Goal: Ask a question

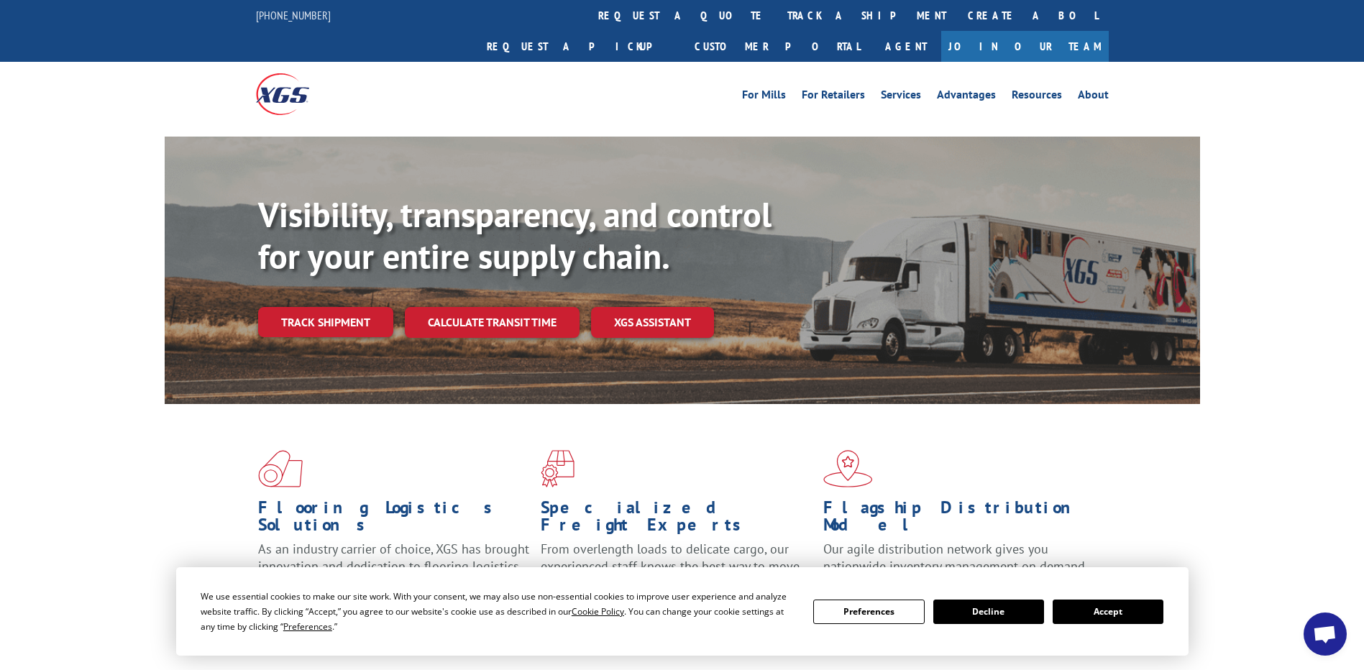
click at [1107, 610] on button "Accept" at bounding box center [1107, 612] width 111 height 24
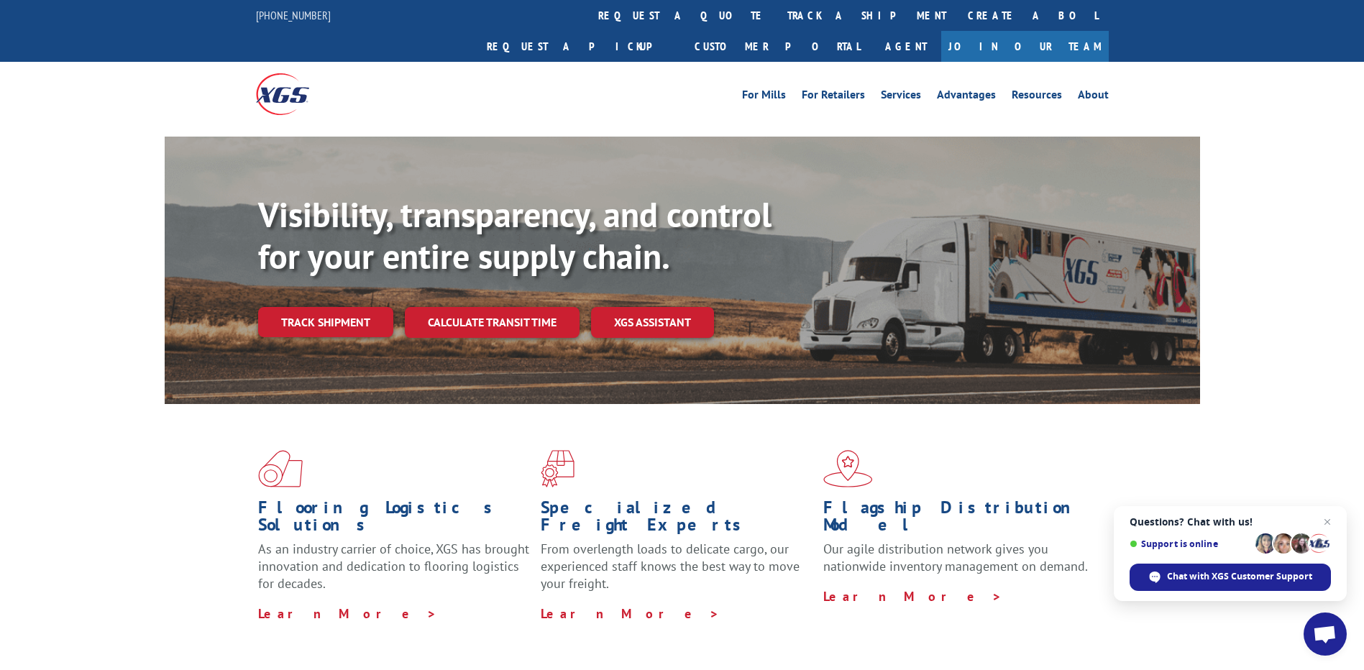
click at [1331, 643] on span "Open chat" at bounding box center [1325, 635] width 24 height 20
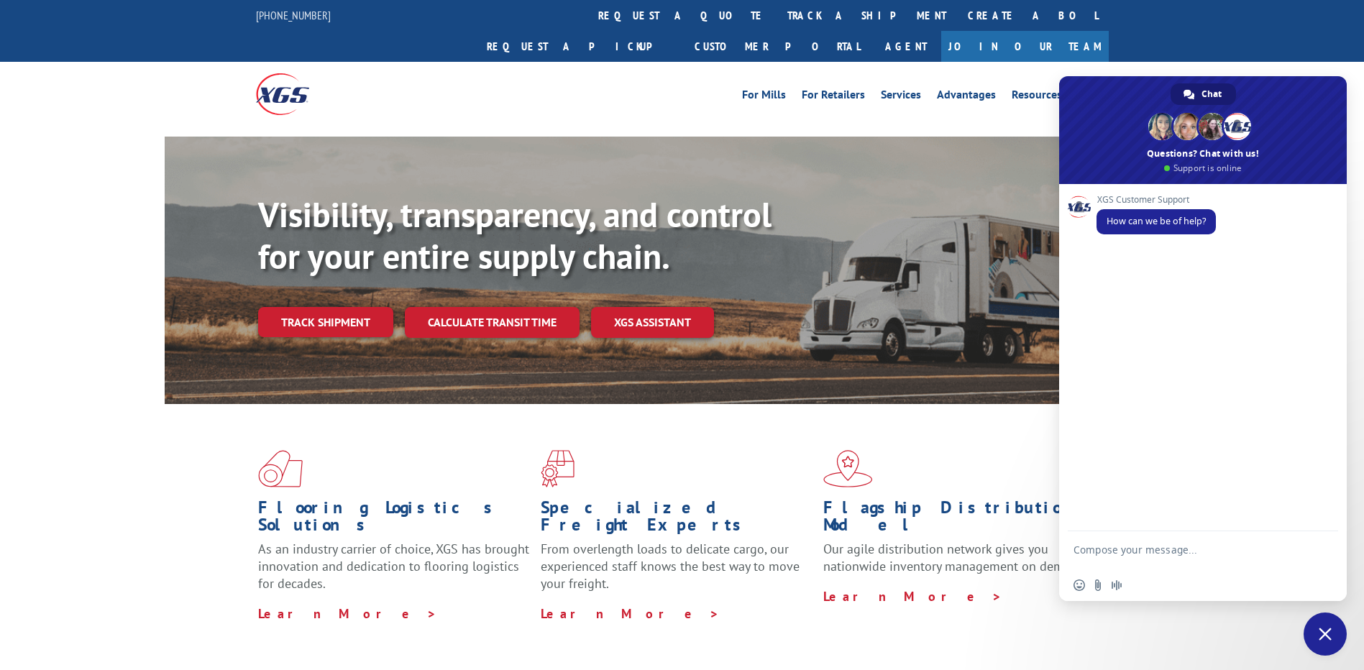
click at [1137, 541] on form at bounding box center [1186, 551] width 227 height 41
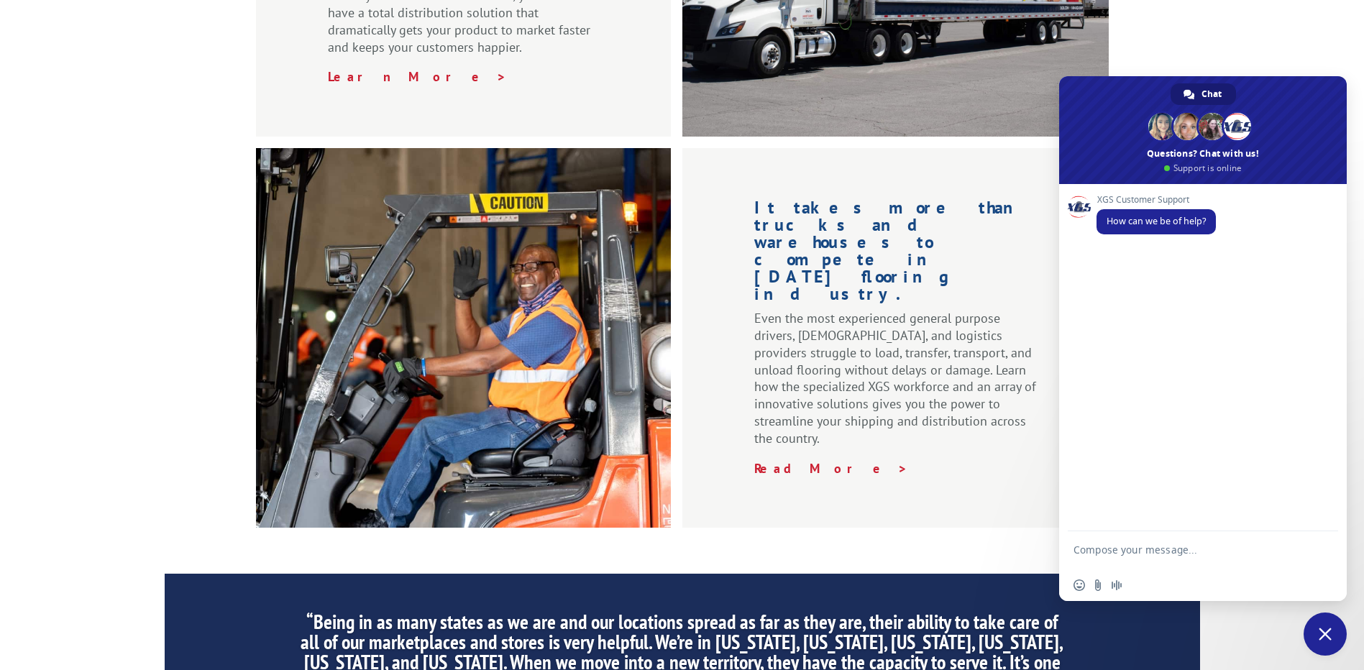
scroll to position [2175, 0]
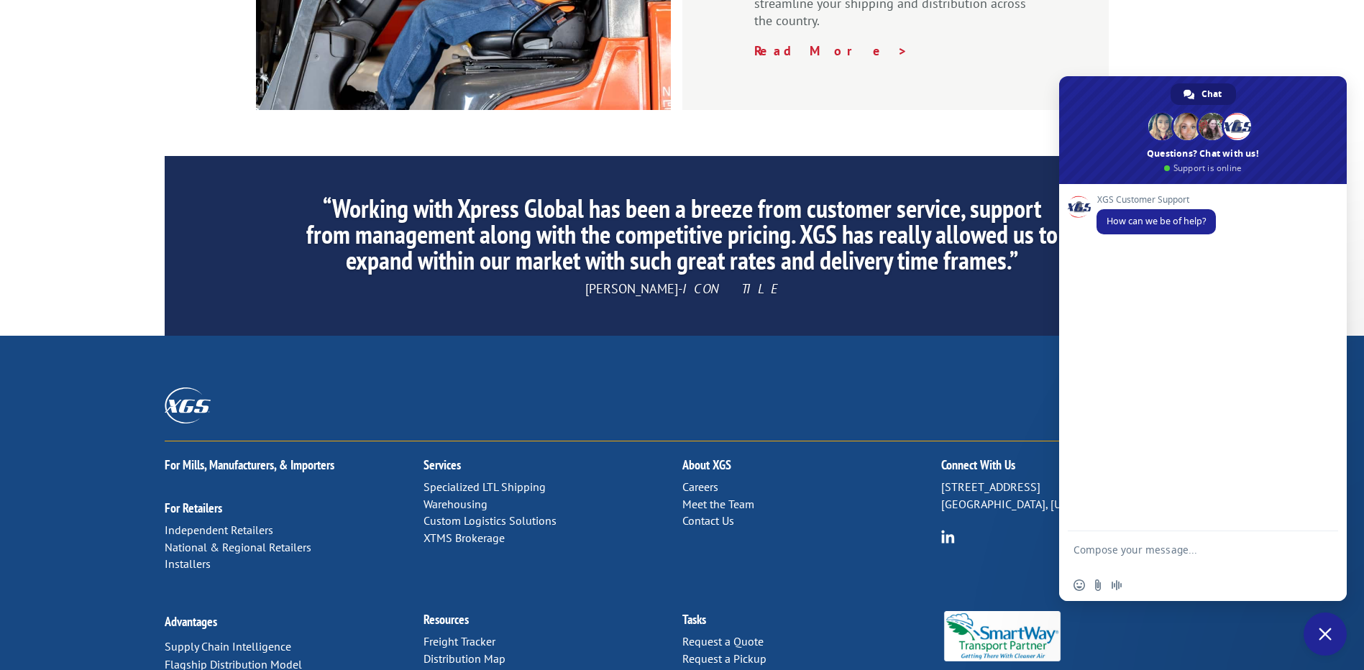
click at [1137, 554] on textarea "Compose your message..." at bounding box center [1186, 556] width 227 height 26
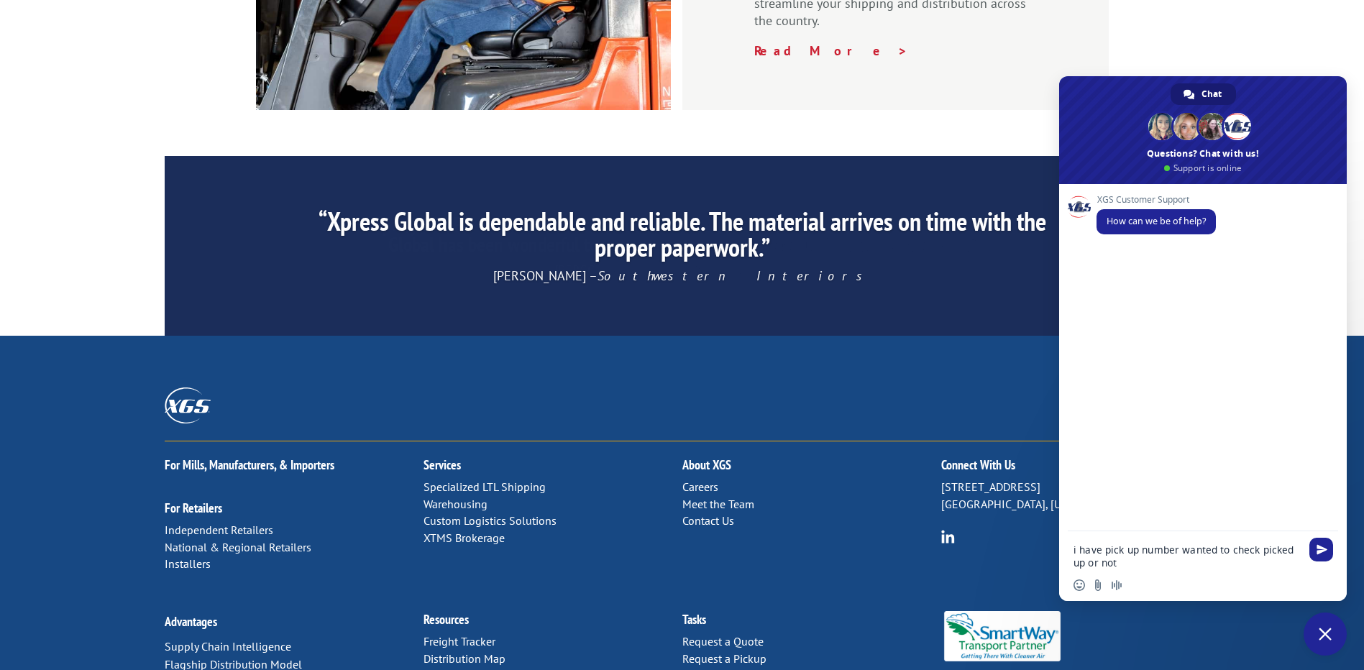
drag, startPoint x: 1180, startPoint y: 549, endPoint x: 1106, endPoint y: 551, distance: 74.1
click at [1106, 551] on textarea "i have pick up number wanted to check picked up or not" at bounding box center [1186, 556] width 227 height 26
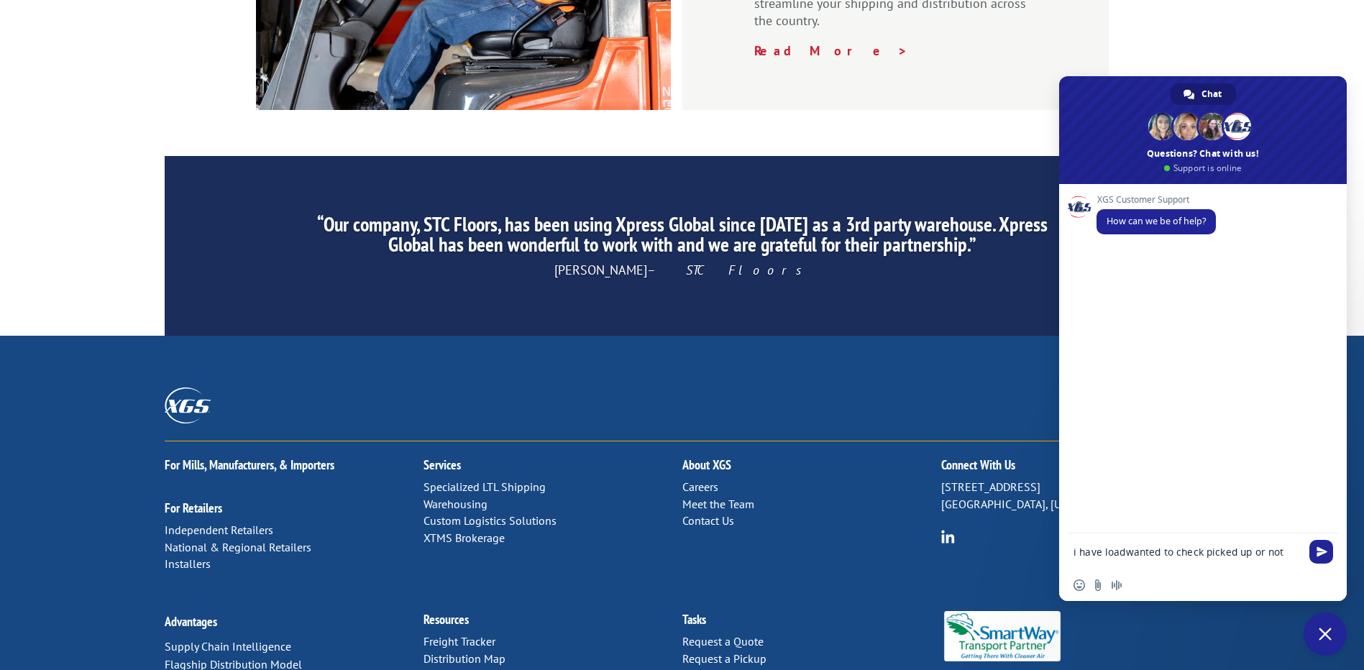
type textarea "i have load wanted to check picked up or not"
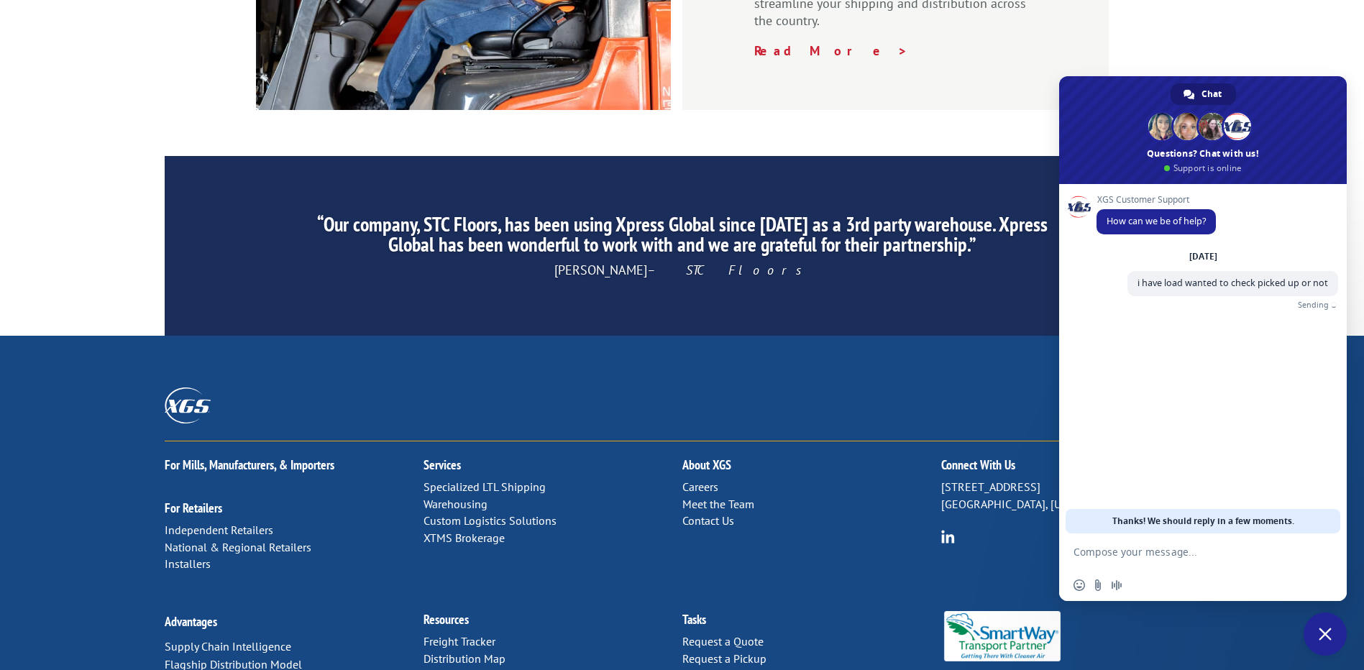
paste textarea "530829637"
type textarea "530829637"
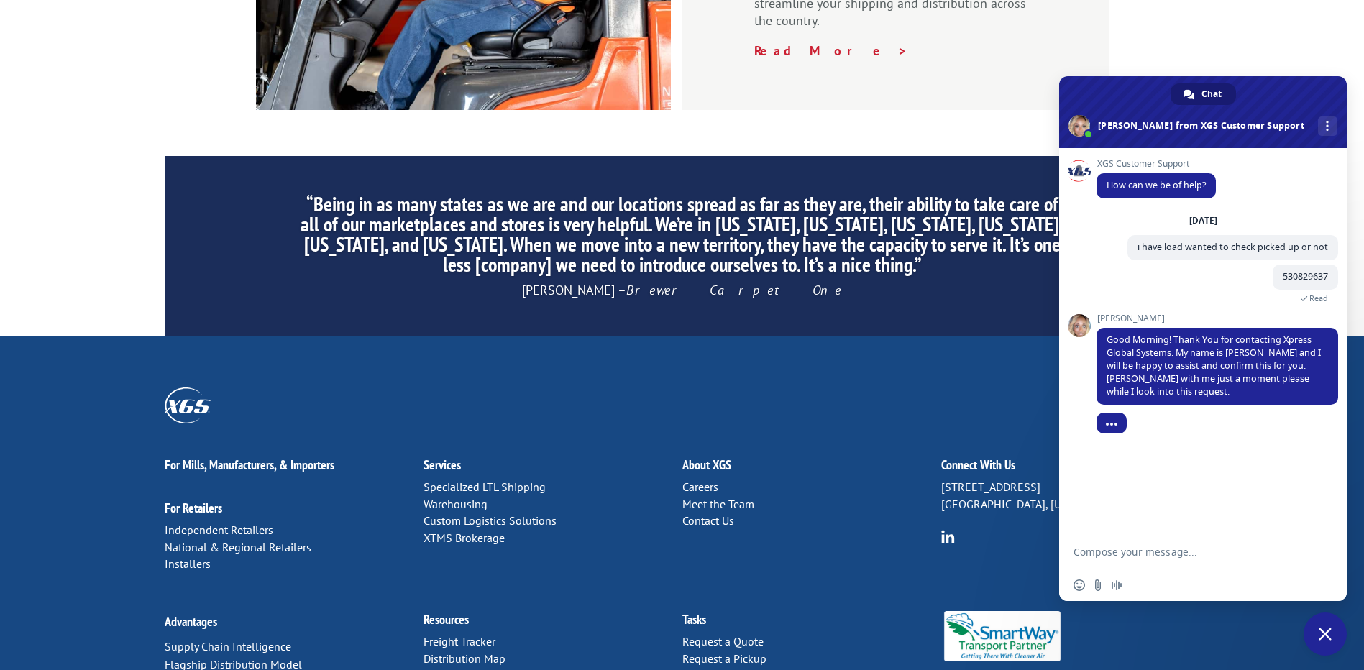
click at [1155, 549] on textarea "Compose your message..." at bounding box center [1186, 552] width 227 height 13
type textarea "okay"
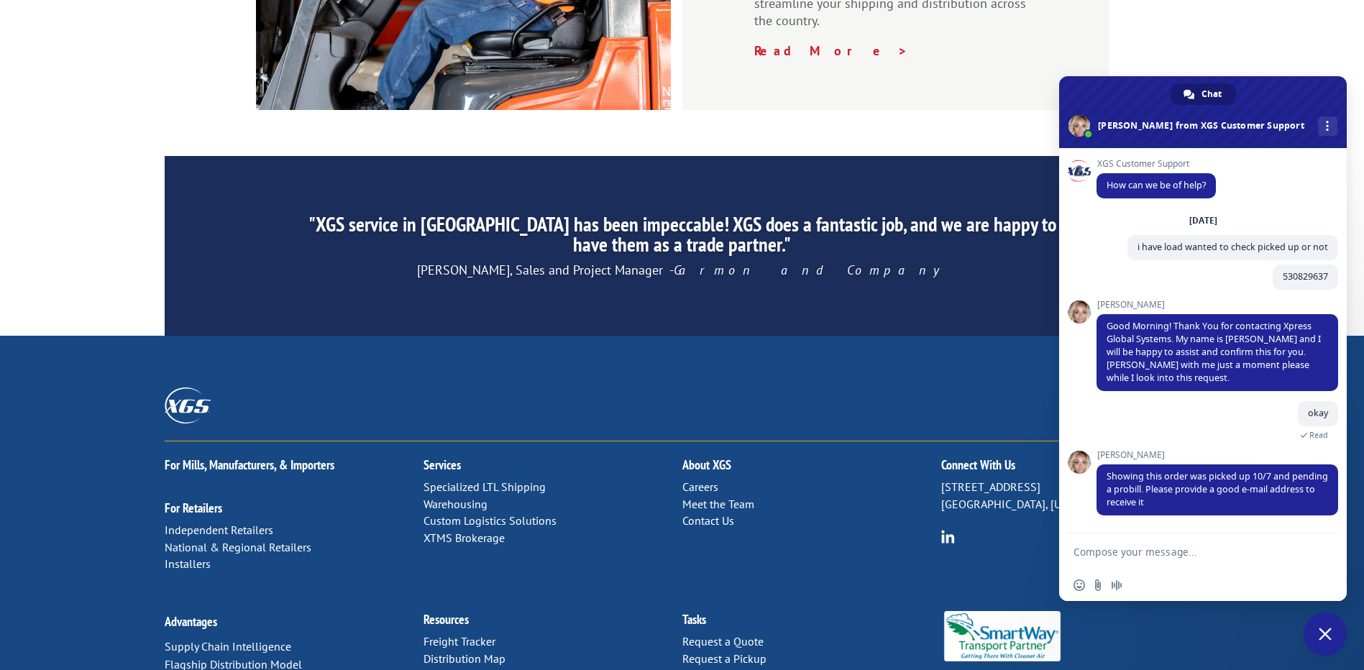
click at [1149, 556] on textarea "Compose your message..." at bounding box center [1186, 552] width 227 height 13
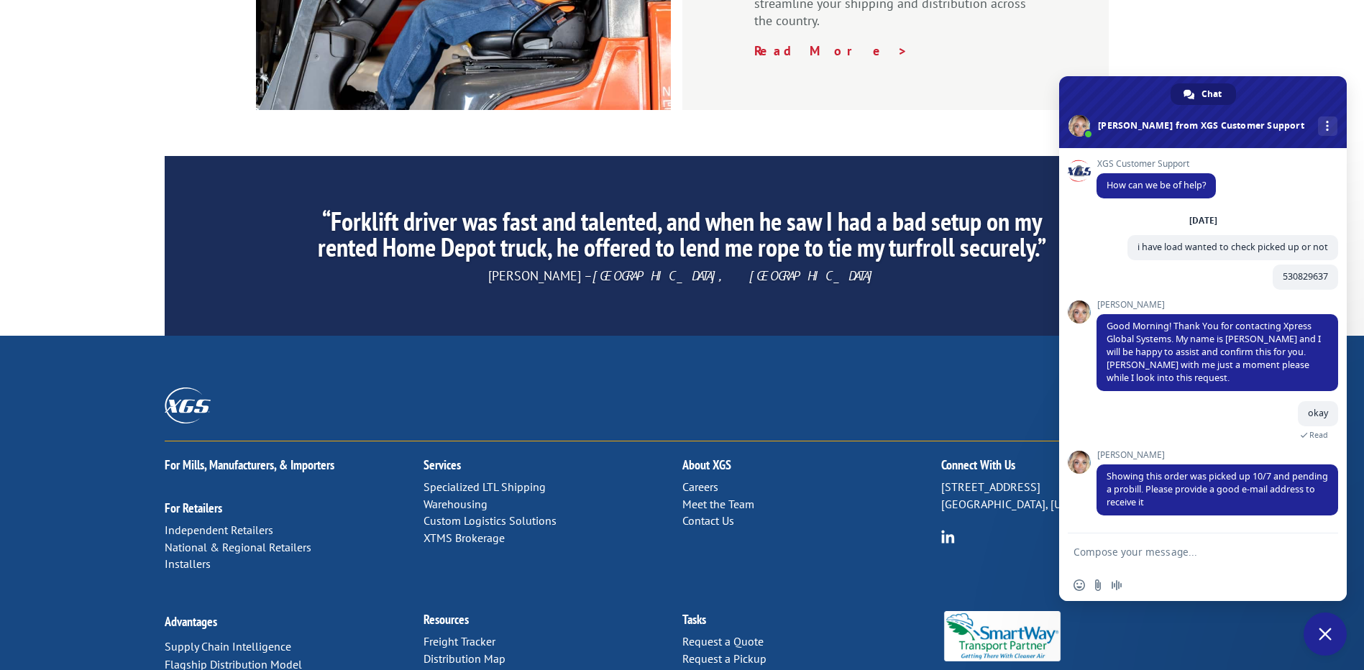
click at [1126, 549] on textarea "Compose your message..." at bounding box center [1186, 552] width 227 height 13
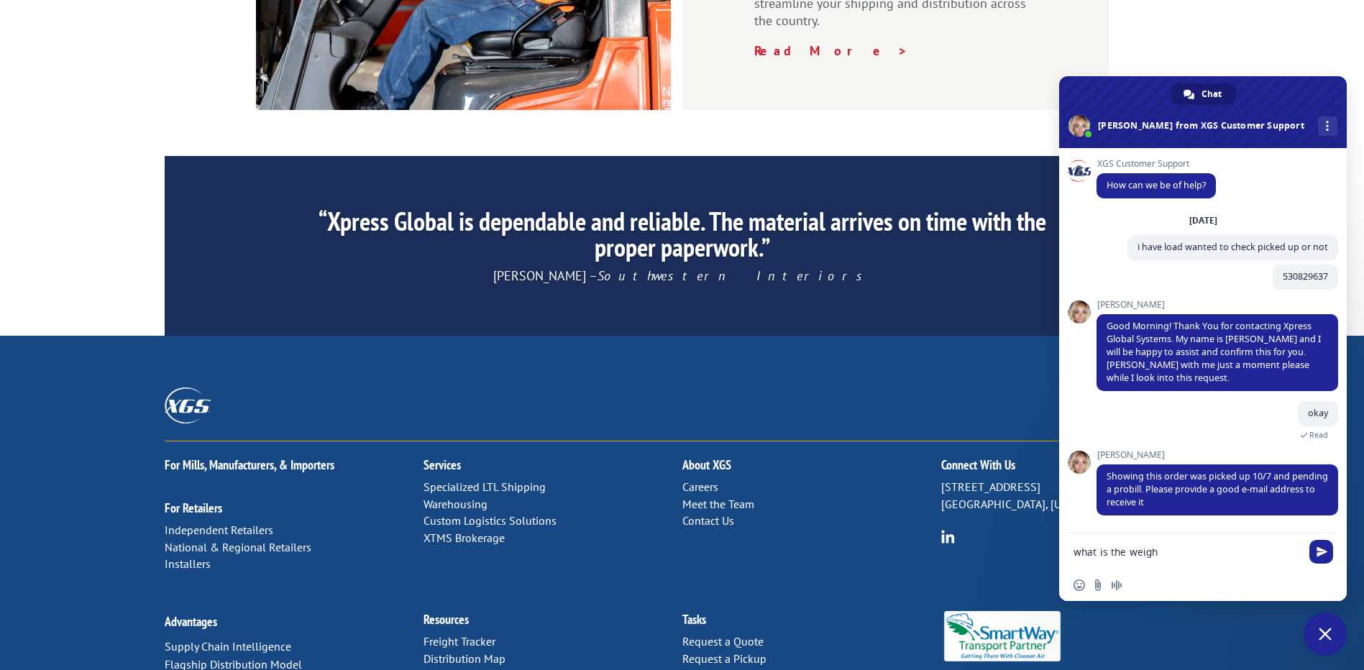
type textarea "what is the weight"
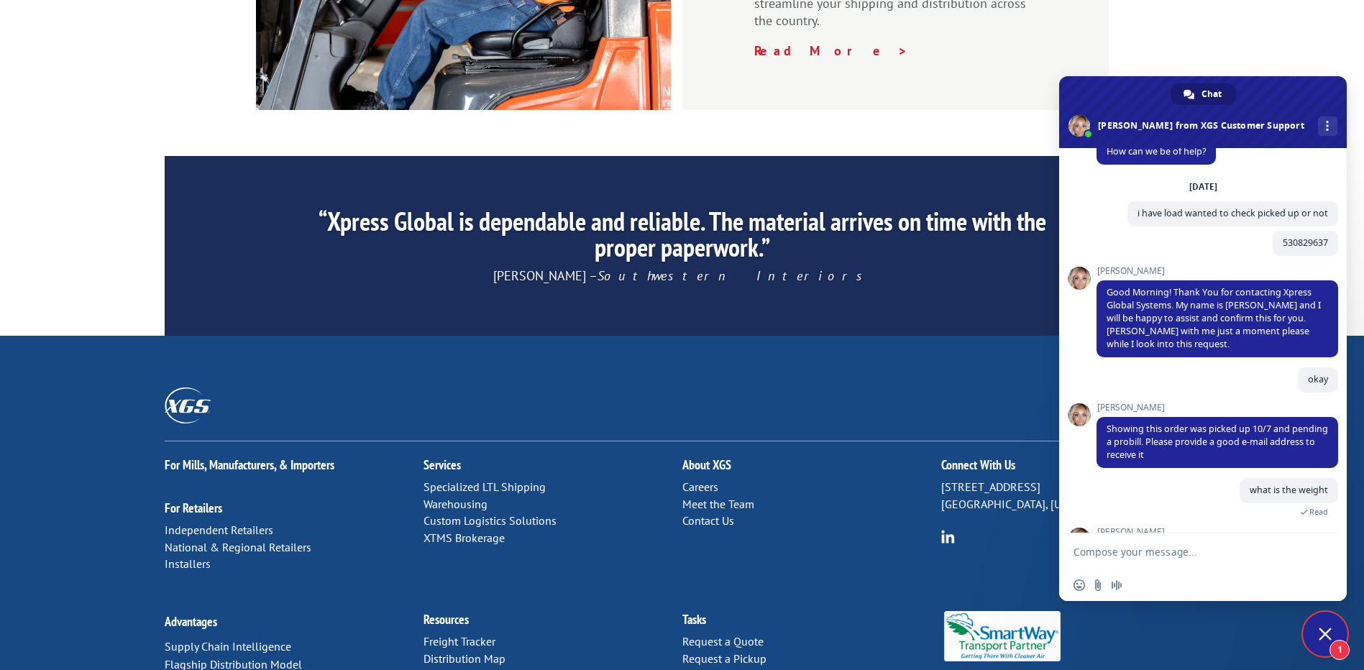
scroll to position [83, 0]
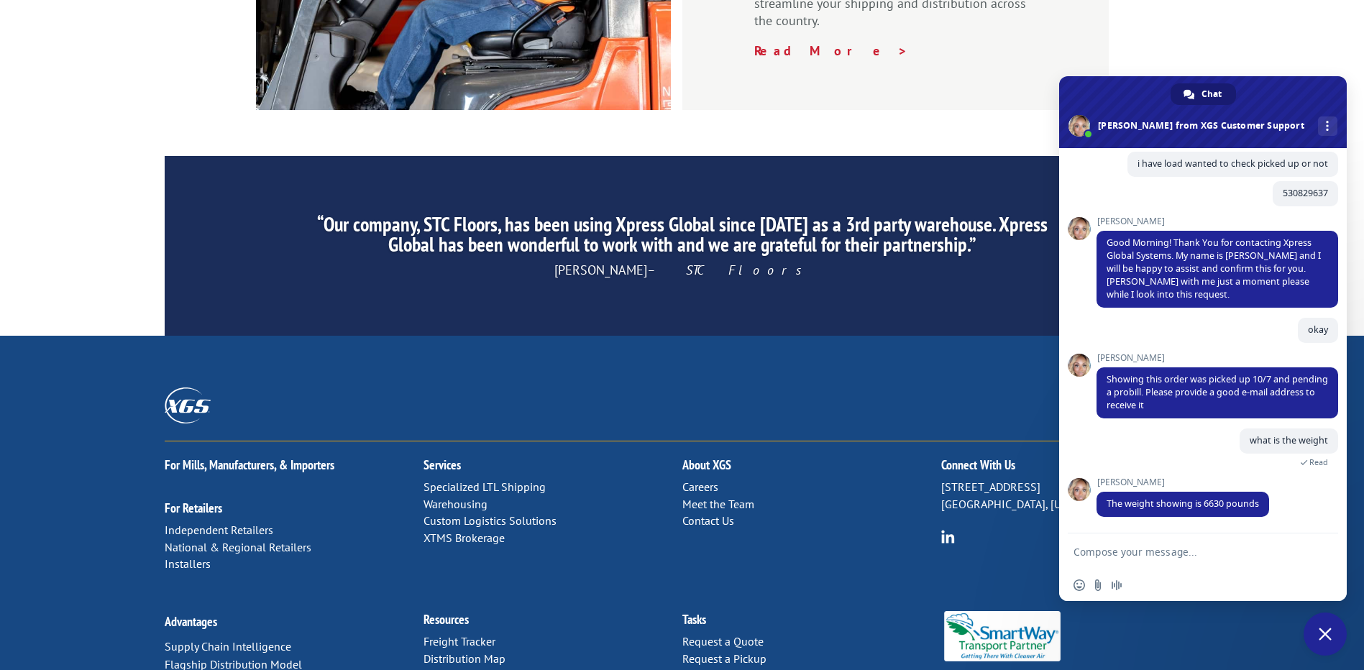
click at [1188, 549] on textarea "Compose your message..." at bounding box center [1186, 552] width 227 height 13
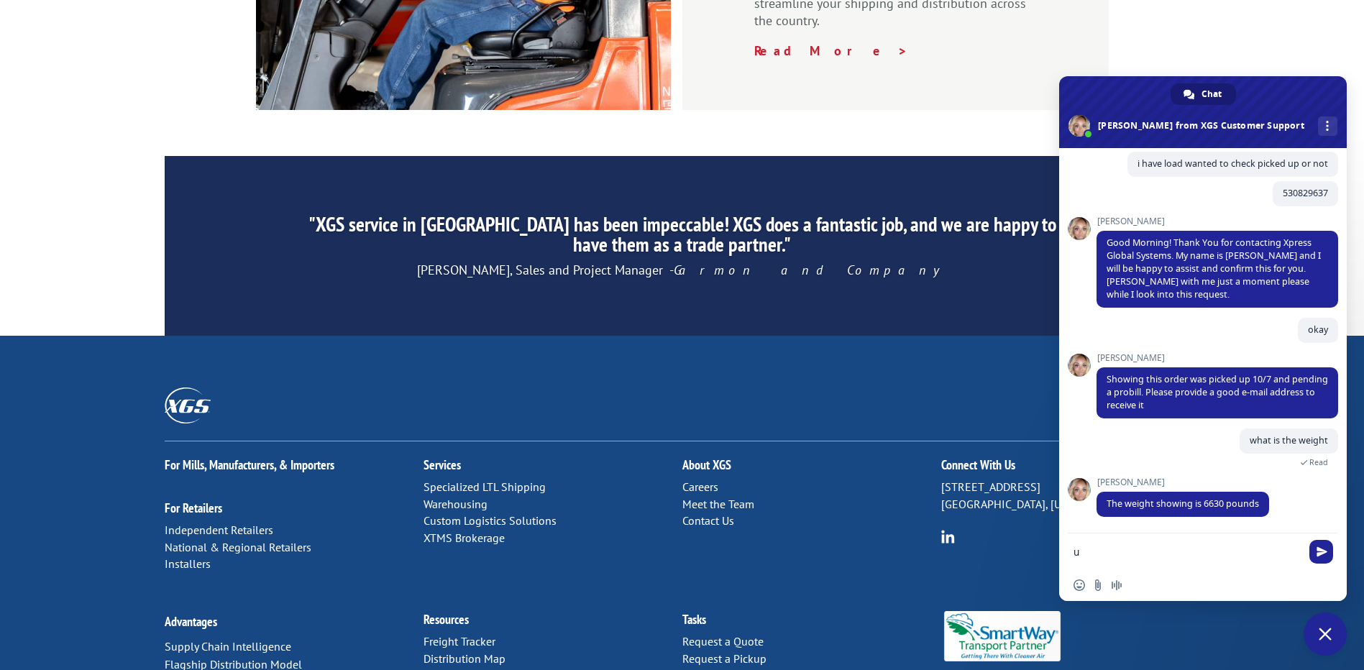
type textarea "u"
type textarea "w"
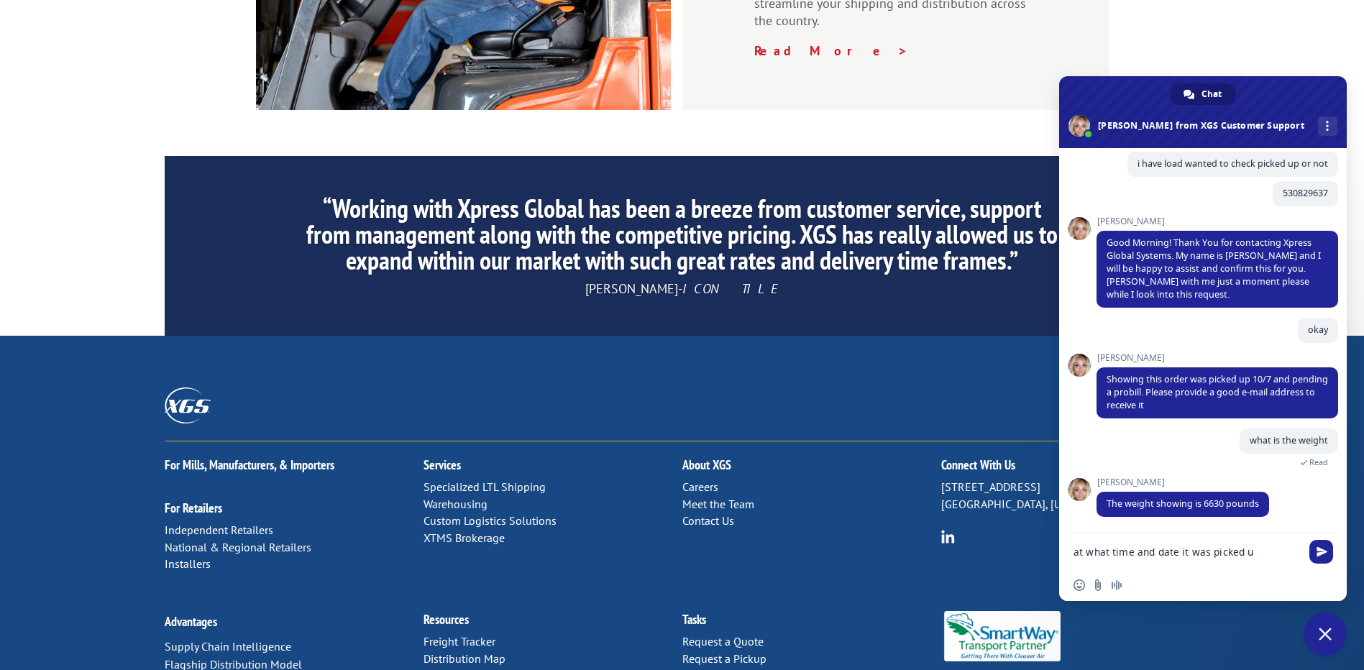
type textarea "at what time and date it was picked up"
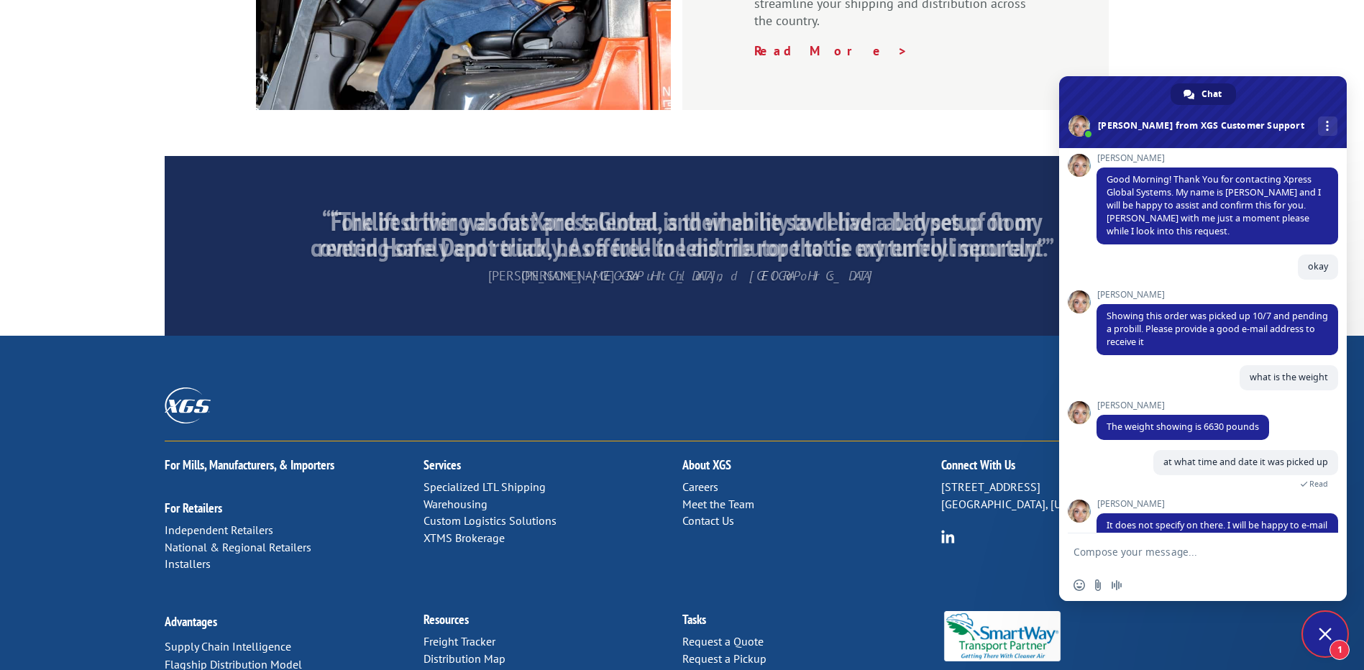
scroll to position [194, 0]
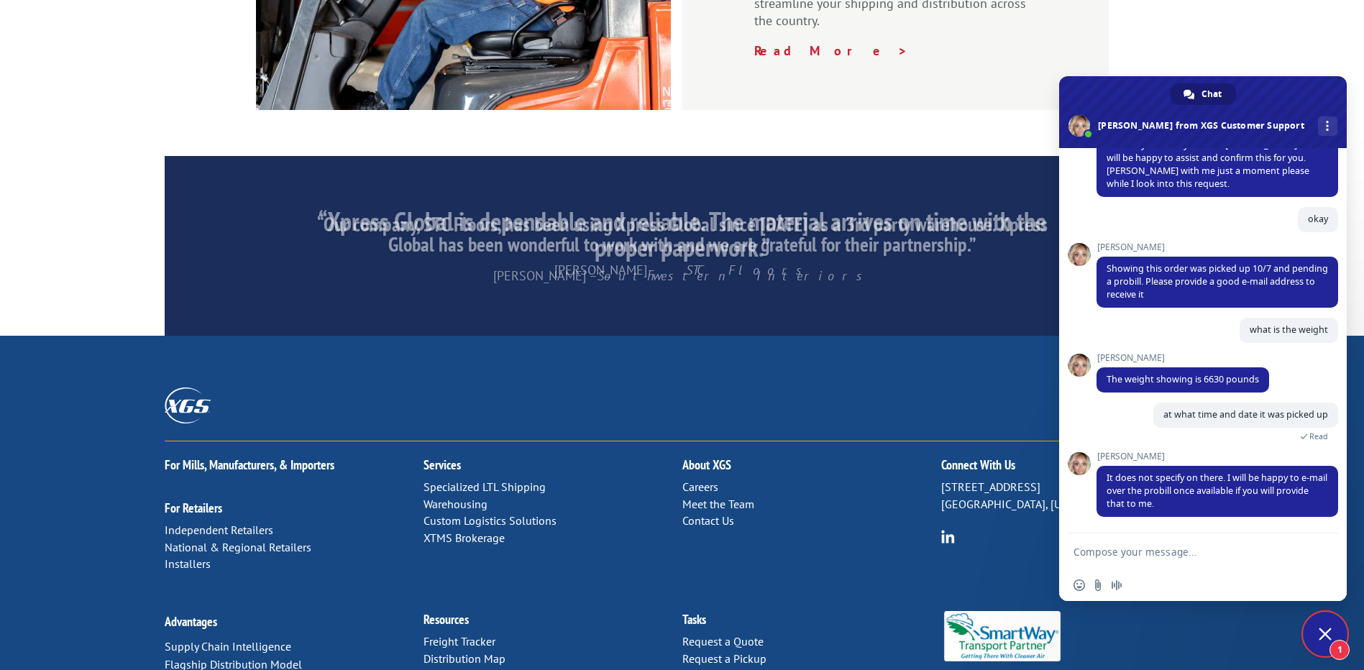
click at [1189, 547] on textarea "Compose your message..." at bounding box center [1186, 552] width 227 height 13
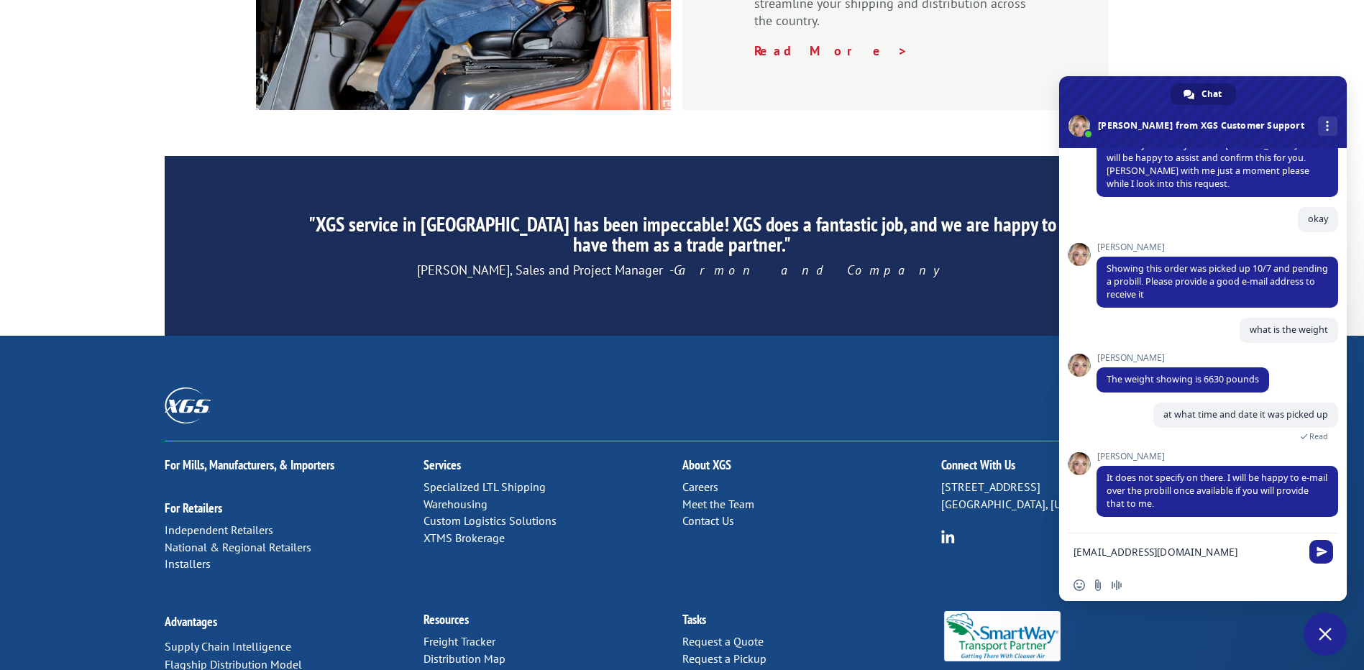
type textarea "[EMAIL_ADDRESS][DOMAIN_NAME]"
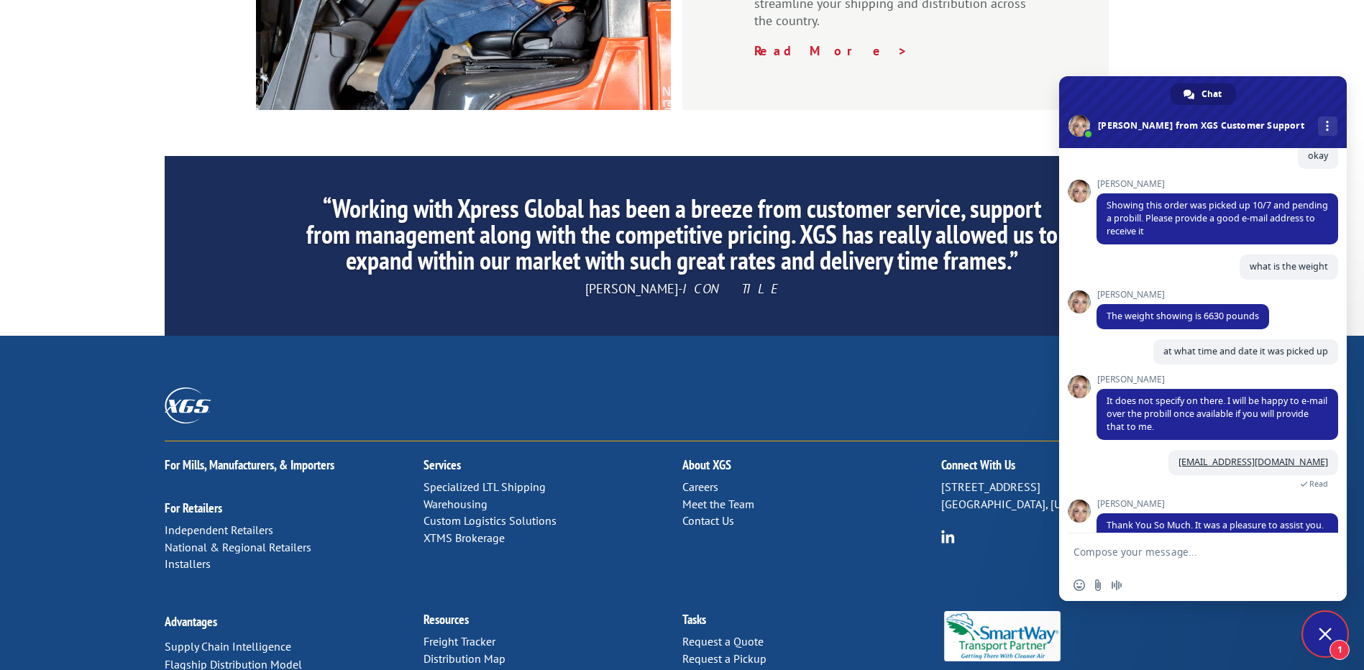
scroll to position [374, 0]
